Goal: Browse casually

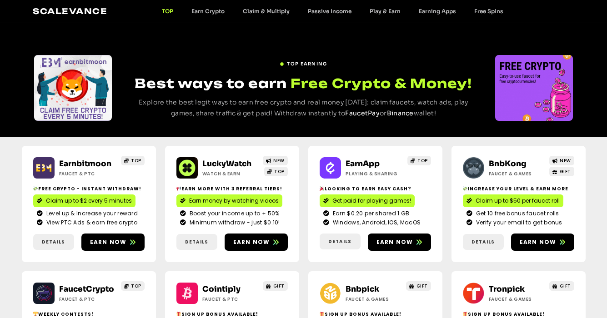
scroll to position [145, 0]
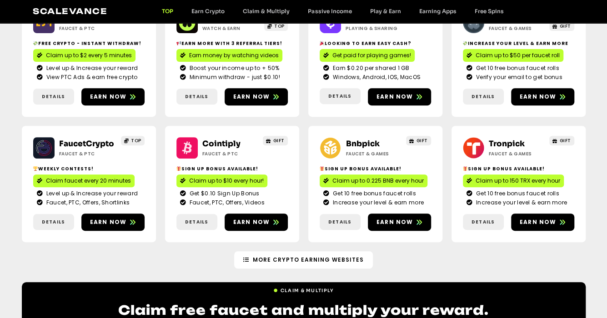
click at [16, 179] on link "Click Me" at bounding box center [16, 179] width 33 height 16
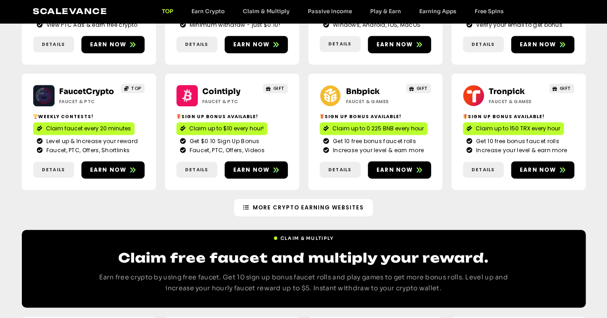
scroll to position [218, 0]
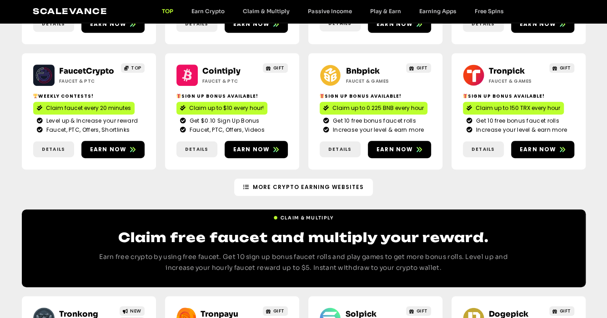
click at [16, 57] on link "Click Me" at bounding box center [16, 58] width 33 height 16
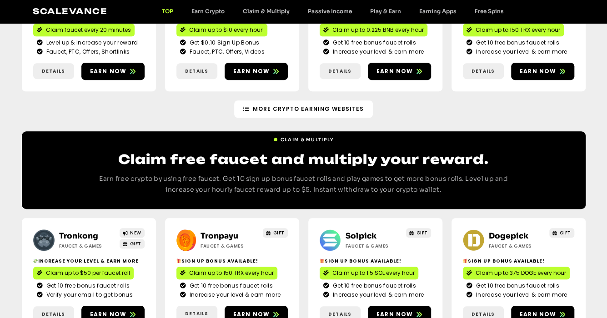
scroll to position [309, 0]
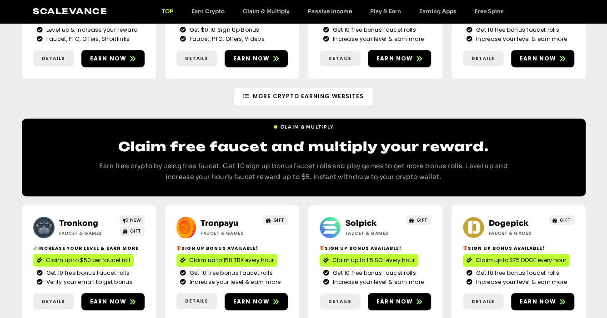
click at [16, 164] on link "Click Me" at bounding box center [16, 164] width 33 height 16
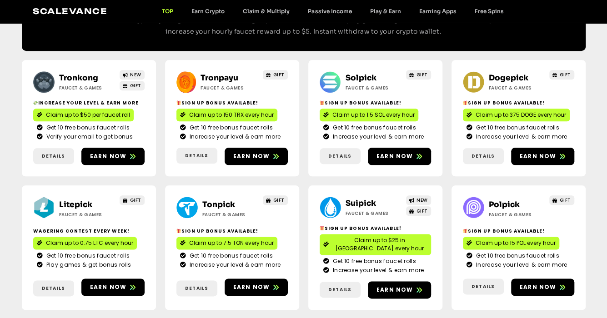
click at [16, 186] on link "Click Me" at bounding box center [16, 187] width 33 height 16
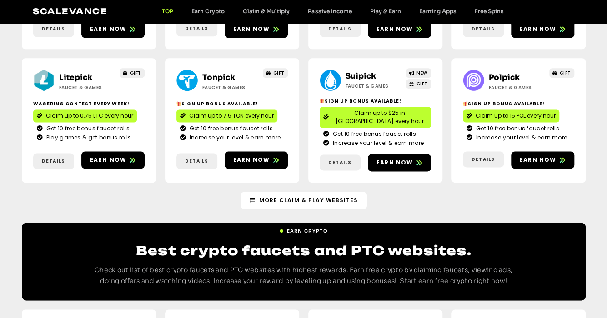
click at [16, 96] on link "Click Me" at bounding box center [16, 96] width 33 height 16
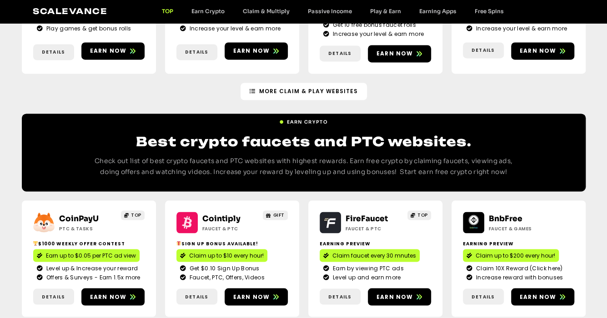
click at [16, 275] on link "Click Me" at bounding box center [16, 275] width 33 height 16
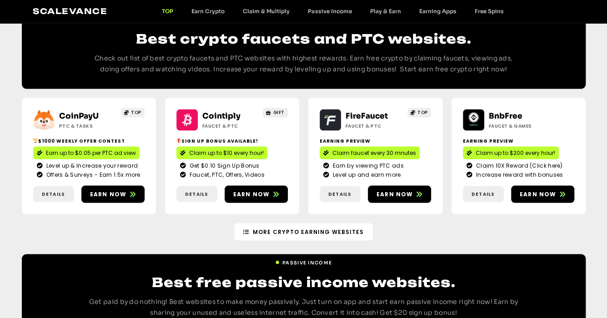
scroll to position [837, 0]
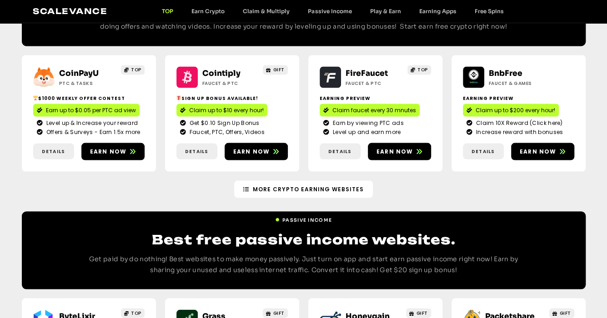
click at [16, 66] on link "Click Me" at bounding box center [16, 67] width 33 height 16
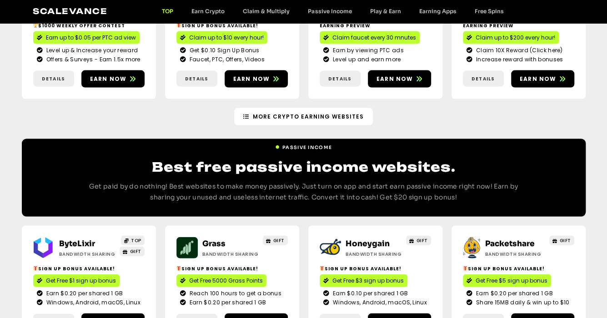
click at [16, 176] on link "Click Me" at bounding box center [16, 177] width 33 height 16
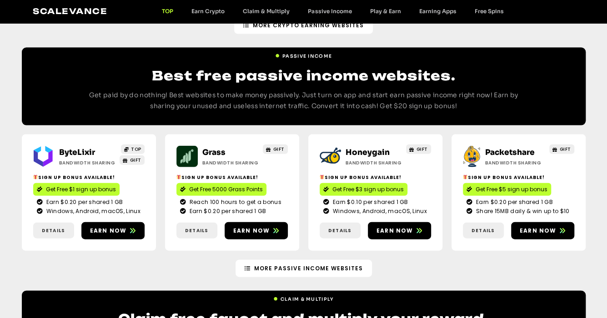
click at [16, 247] on link "Click Me" at bounding box center [16, 248] width 33 height 16
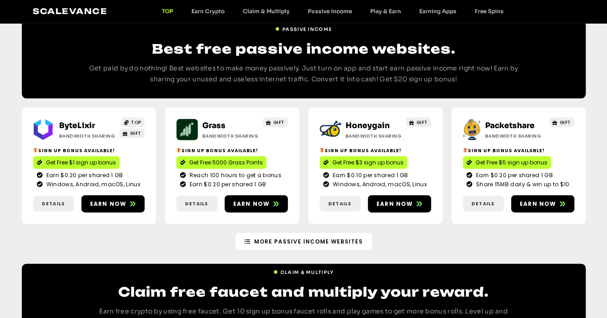
scroll to position [1038, 0]
